Goal: Contribute content: Contribute content

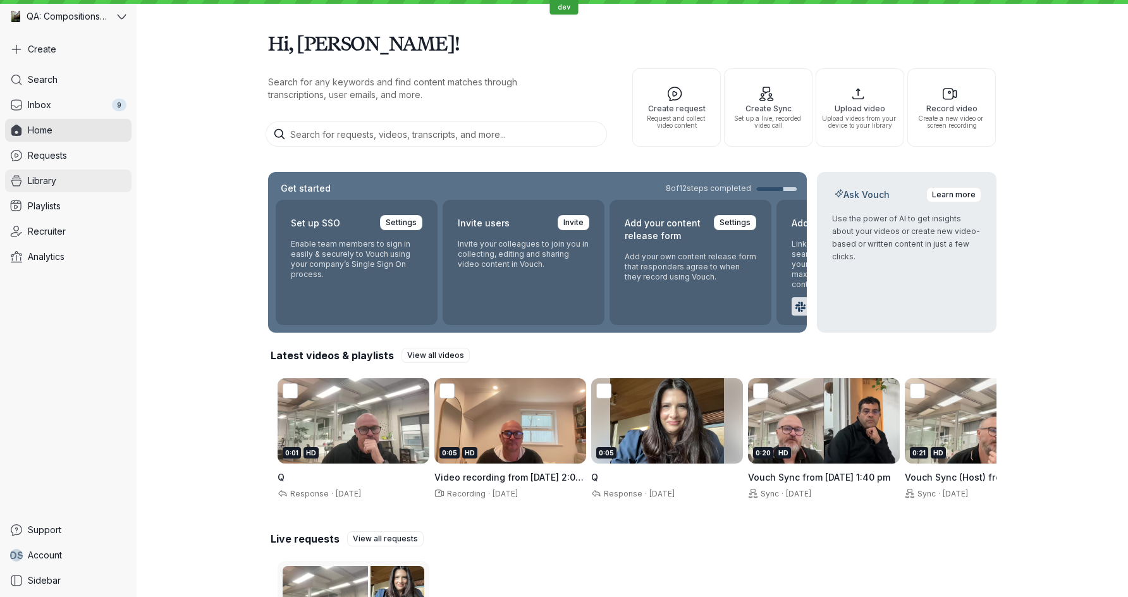
click at [49, 178] on span "Library" at bounding box center [42, 181] width 28 height 13
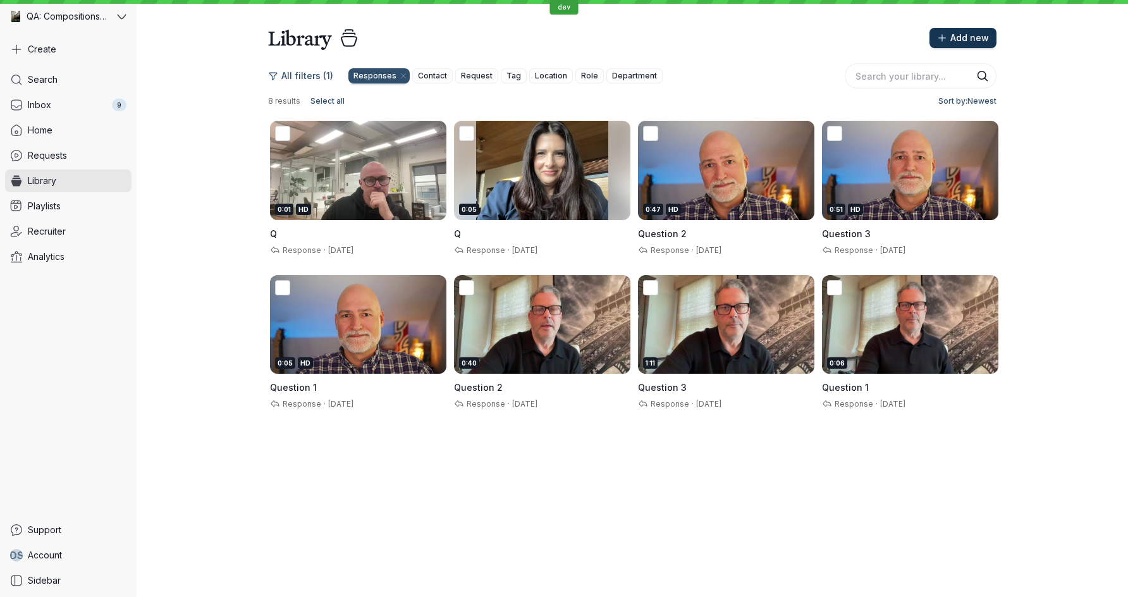
click at [965, 36] on span "Add new" at bounding box center [970, 38] width 39 height 13
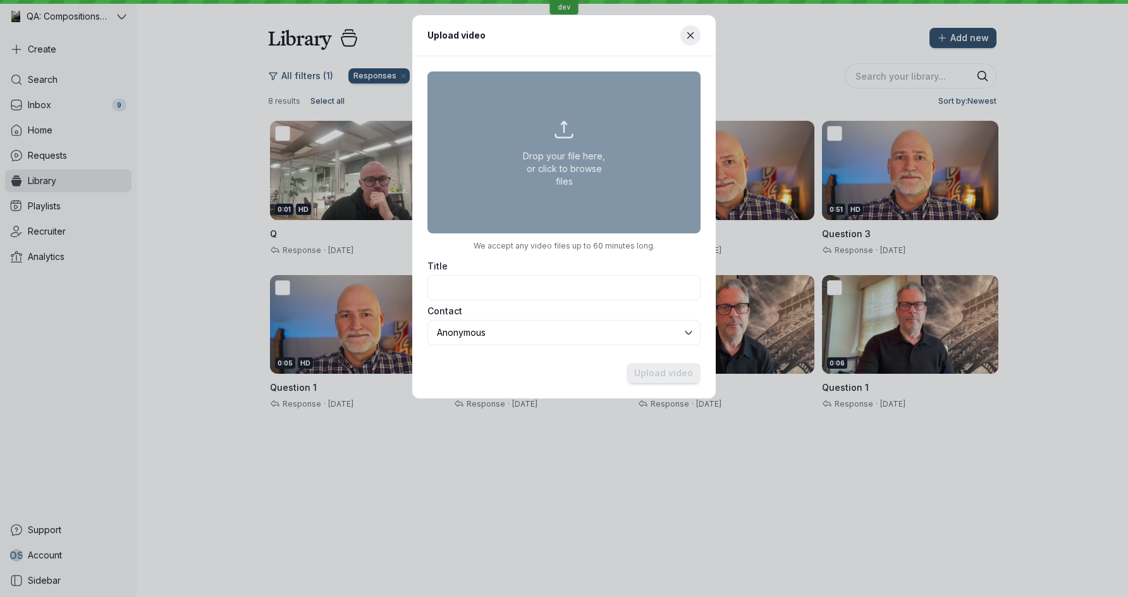
click at [546, 125] on button "Drop your file here, or click to browse files" at bounding box center [564, 152] width 273 height 162
type input "C:\fakepath\celonis-input.mp4"
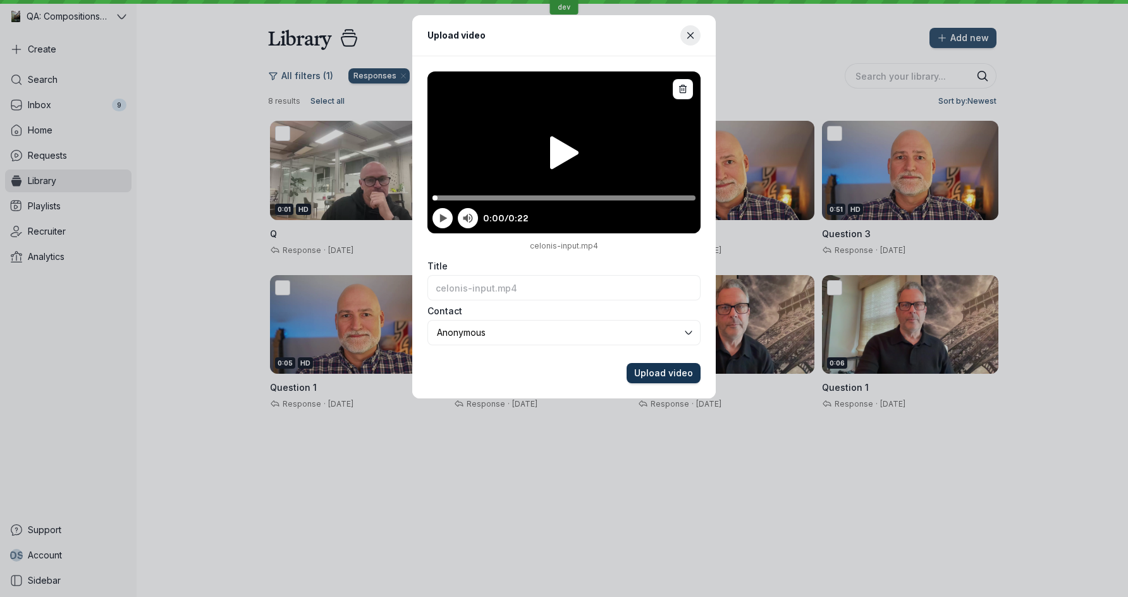
click at [662, 374] on span "Upload video" at bounding box center [663, 373] width 59 height 13
